Goal: Information Seeking & Learning: Learn about a topic

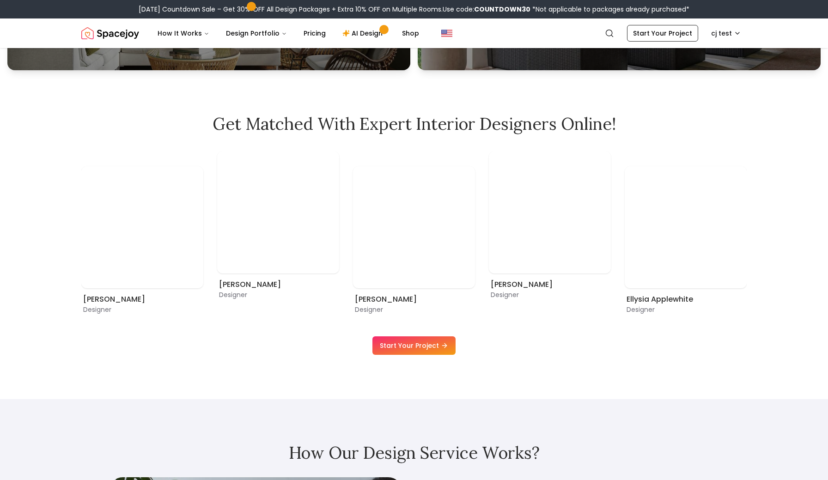
scroll to position [592, 0]
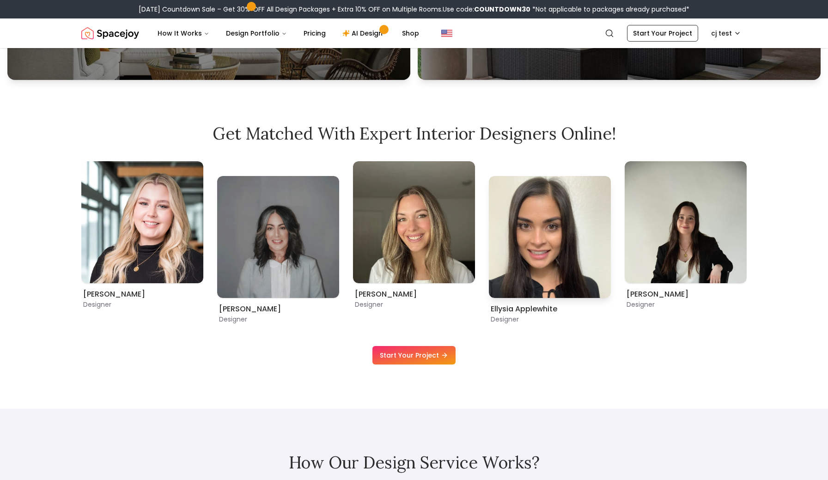
click at [518, 272] on img "8 / 9" at bounding box center [550, 237] width 122 height 122
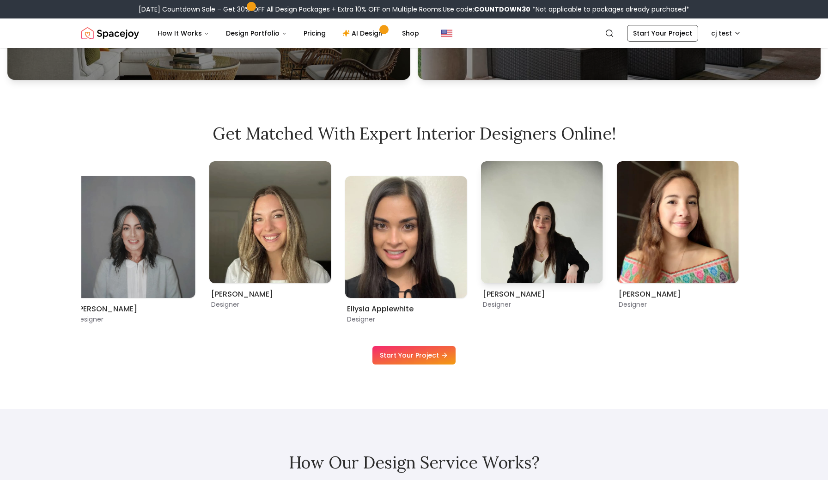
click at [566, 264] on img "9 / 9" at bounding box center [542, 222] width 122 height 122
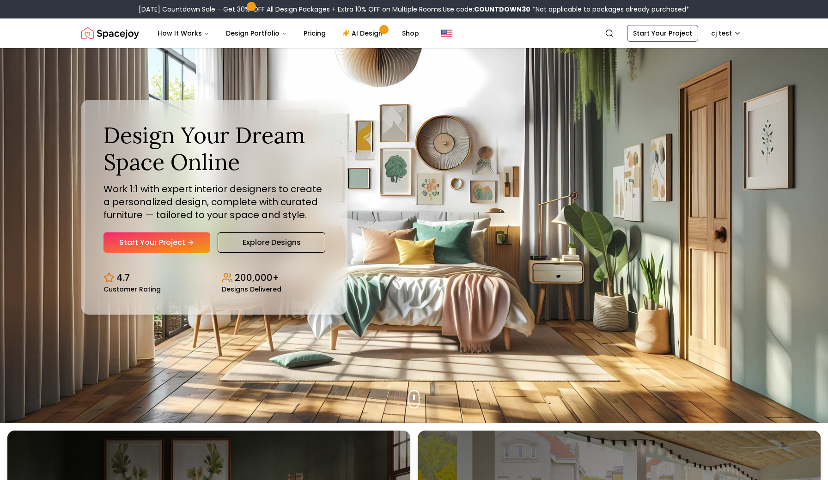
scroll to position [0, 0]
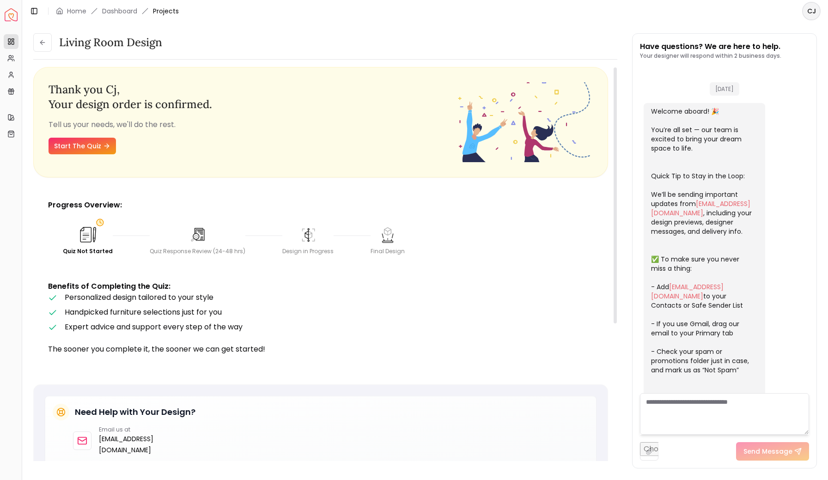
scroll to position [193, 0]
click at [332, 36] on div "Living Room design" at bounding box center [325, 42] width 584 height 18
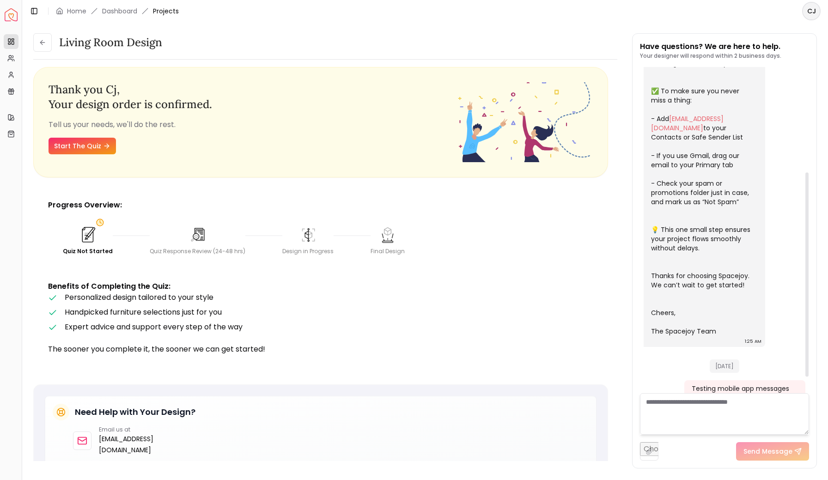
scroll to position [167, 0]
drag, startPoint x: 640, startPoint y: 45, endPoint x: 789, endPoint y: 55, distance: 149.6
click at [789, 55] on div "Have questions? We are here to help. Your designer will respond within 2 busine…" at bounding box center [724, 54] width 169 height 26
copy div "Have questions? We are here to help. Your designer will respond within 2 busine…"
click at [44, 43] on icon at bounding box center [42, 43] width 4 height 0
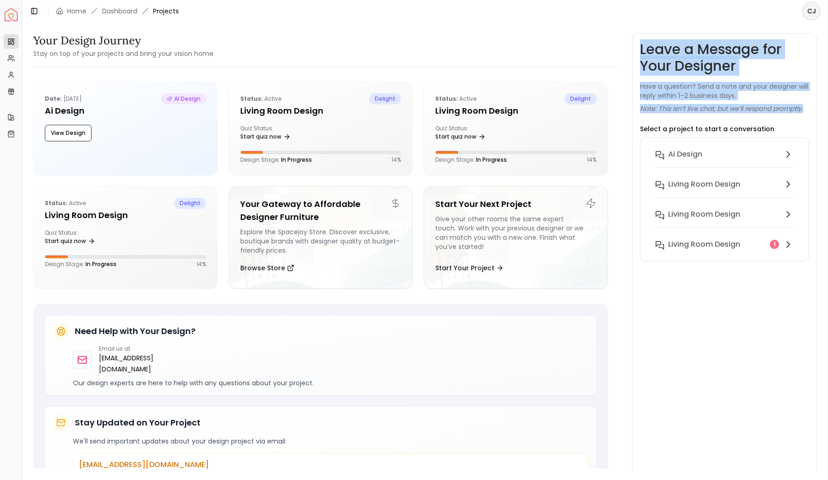
drag, startPoint x: 642, startPoint y: 49, endPoint x: 807, endPoint y: 105, distance: 173.8
click at [807, 105] on div "Leave a Message for Your Designer Have a question? Send a note and your designe…" at bounding box center [724, 254] width 169 height 427
copy div "Leave a Message for Your Designer Have a question? Send a note and your designe…"
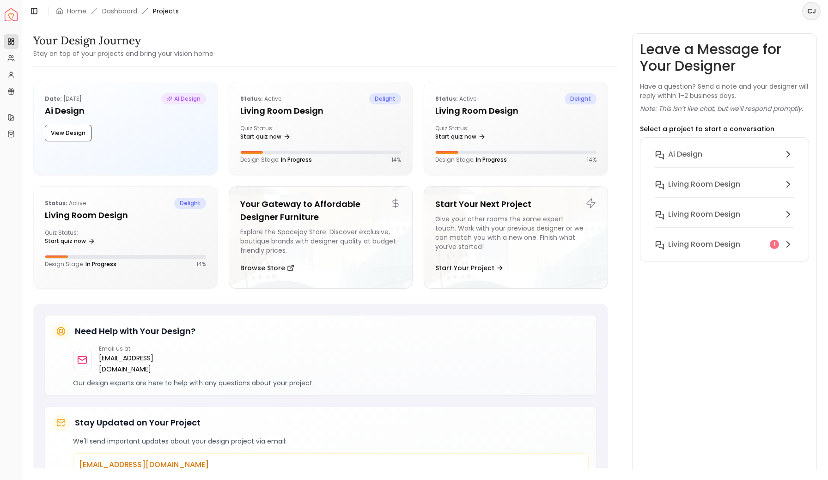
click at [618, 56] on div "Your Design Journey Stay on top of your projects and bring your vision home Dat…" at bounding box center [425, 246] width 784 height 426
click at [702, 154] on h6 "Ai Design" at bounding box center [685, 154] width 34 height 11
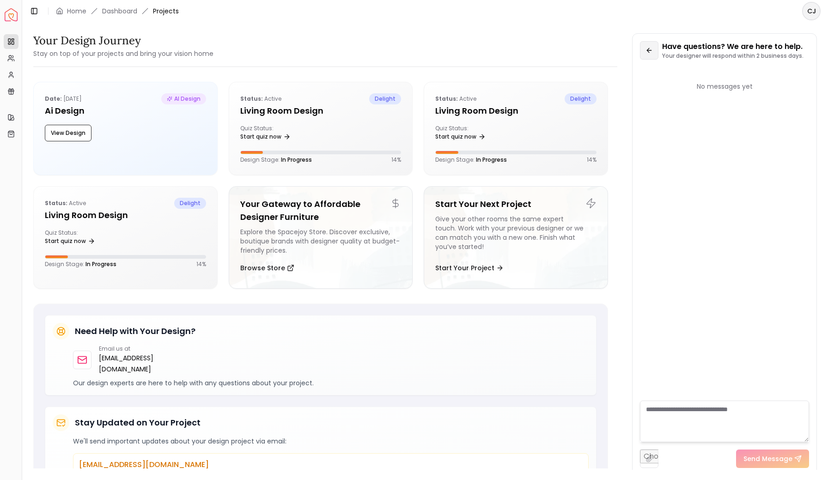
click at [646, 48] on icon at bounding box center [649, 50] width 7 height 7
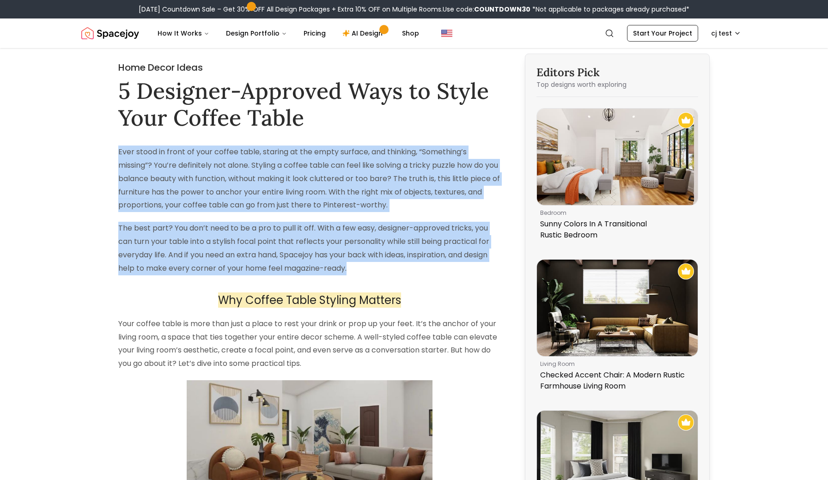
drag, startPoint x: 118, startPoint y: 151, endPoint x: 354, endPoint y: 270, distance: 264.5
click at [354, 270] on p "The best part? You don’t need to be a pro to pull it off. With a few easy, desi…" at bounding box center [309, 248] width 383 height 53
